Goal: Transaction & Acquisition: Purchase product/service

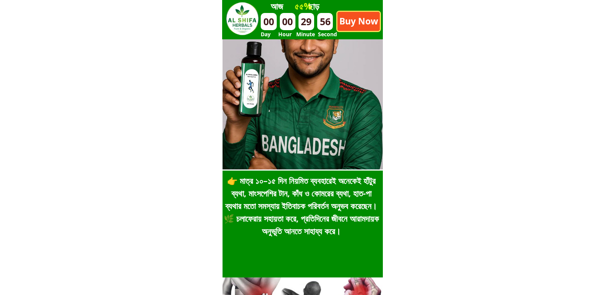
scroll to position [305, 0]
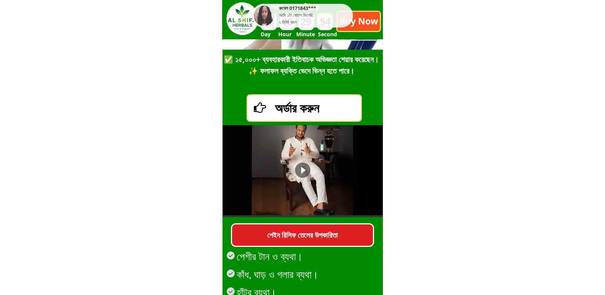
click at [313, 111] on div "অর্ডার করুন" at bounding box center [352, 108] width 155 height 18
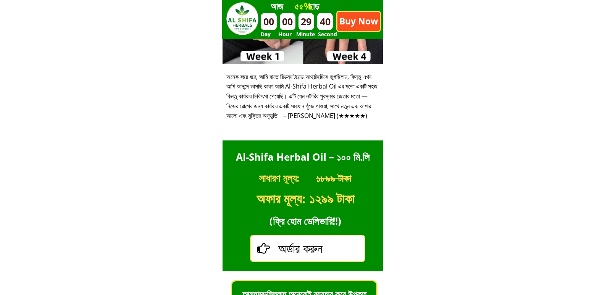
scroll to position [2967, 0]
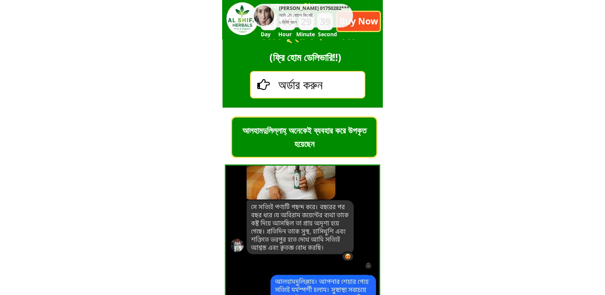
click at [321, 80] on div "অর্ডার করুন" at bounding box center [355, 85] width 155 height 18
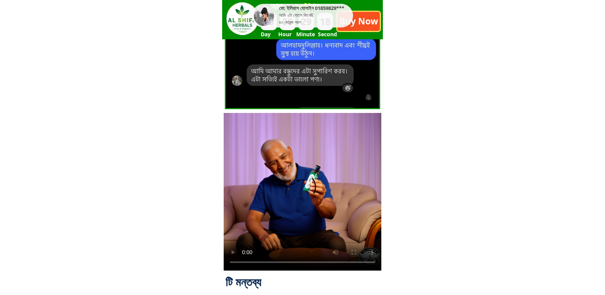
scroll to position [3231, 0]
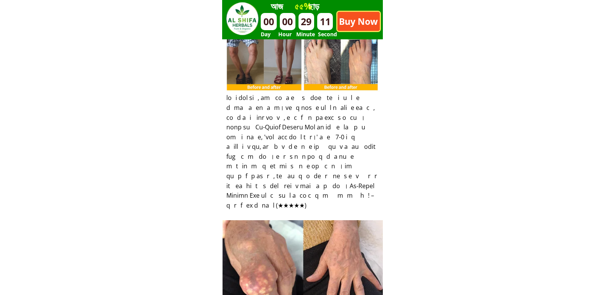
click at [362, 26] on p "Buy Now" at bounding box center [358, 21] width 42 height 19
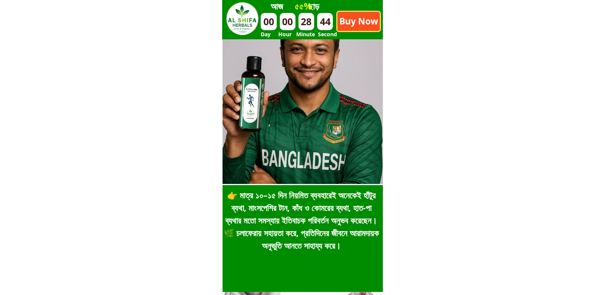
scroll to position [0, 0]
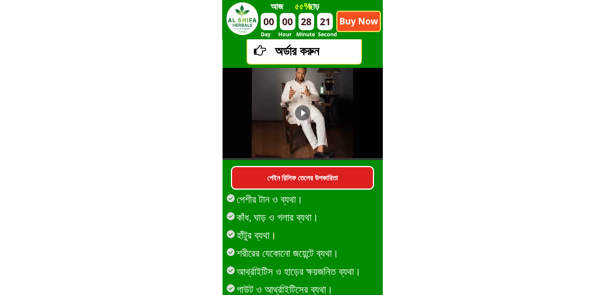
scroll to position [305, 0]
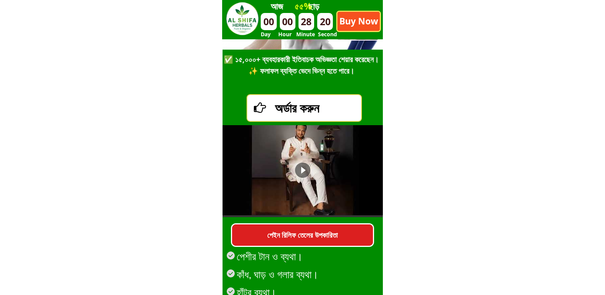
click at [333, 116] on div "অর্ডার করুন" at bounding box center [352, 108] width 155 height 18
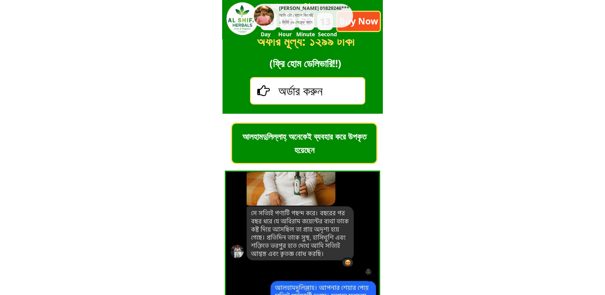
scroll to position [2891, 0]
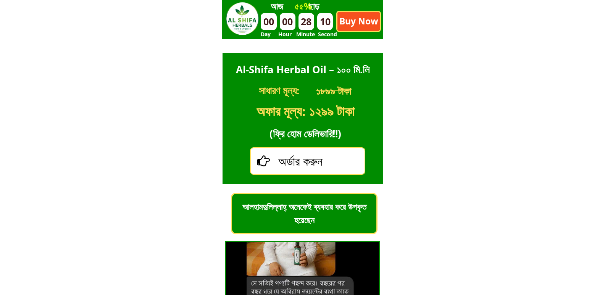
click at [336, 158] on div "অর্ডার করুন" at bounding box center [355, 161] width 155 height 18
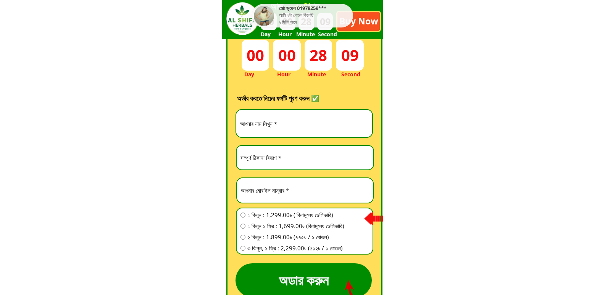
scroll to position [2127, 0]
